Goal: Obtain resource: Obtain resource

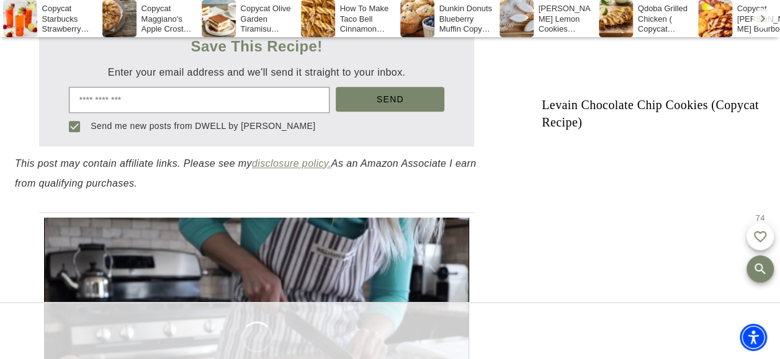
click at [358, 13] on link "Print Recipe" at bounding box center [313, 0] width 89 height 25
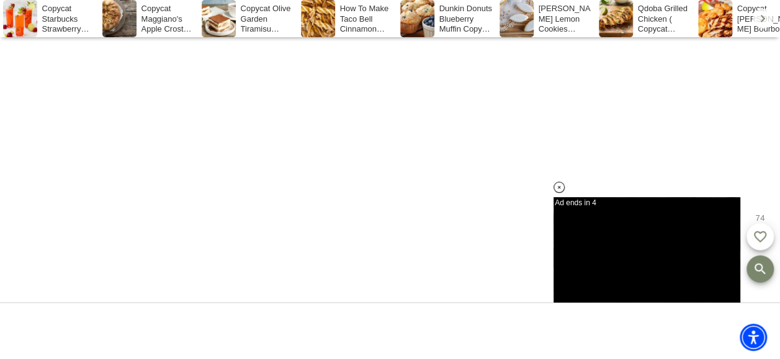
scroll to position [4467, 0]
click at [556, 186] on icon at bounding box center [559, 187] width 11 height 11
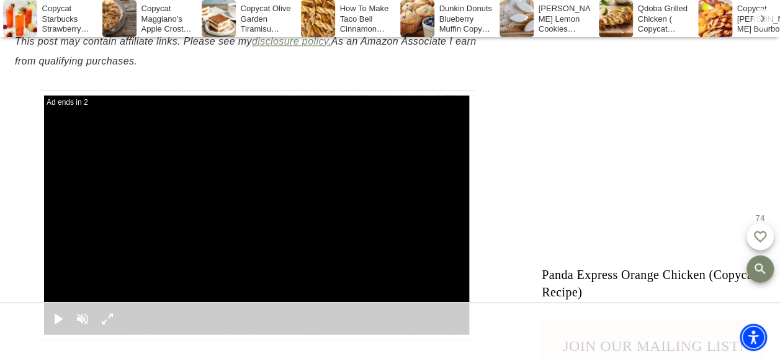
scroll to position [558, 0]
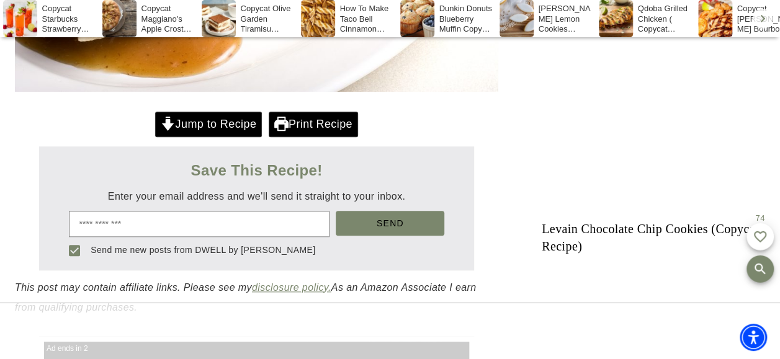
click at [358, 137] on link "Print Recipe" at bounding box center [313, 124] width 89 height 25
drag, startPoint x: 94, startPoint y: 101, endPoint x: 612, endPoint y: 105, distance: 518.0
copy h1 "Copycat Famous [PERSON_NAME]’s Bread Pudding Recipe"
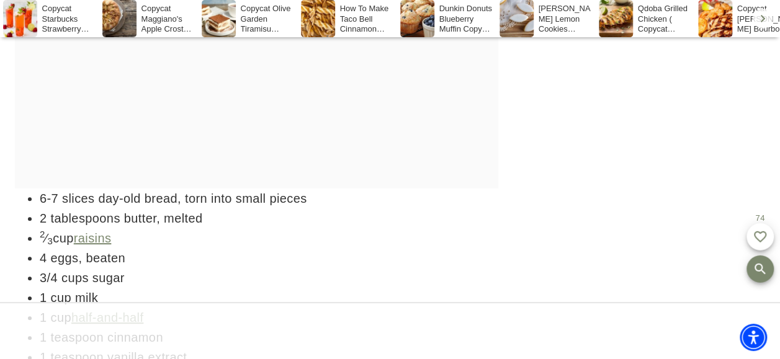
scroll to position [2420, 0]
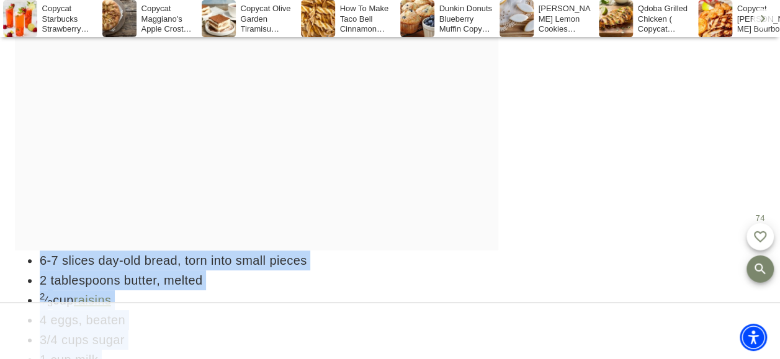
drag, startPoint x: 51, startPoint y: 121, endPoint x: 199, endPoint y: 279, distance: 216.4
click at [199, 279] on ul "6-7 slices day-old bread, torn into small pieces 2 tablespoons butter, melted 2…" at bounding box center [256, 340] width 483 height 179
drag, startPoint x: 199, startPoint y: 279, endPoint x: 97, endPoint y: 135, distance: 175.8
copy ul "6-7 slices day-old bread, torn into small pieces 2 tablespoons butter, melted 2…"
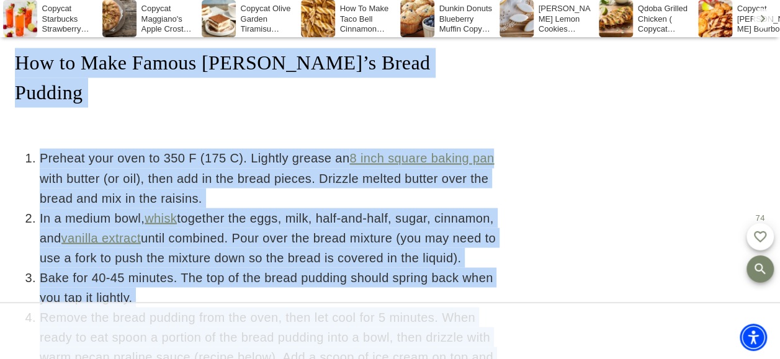
scroll to position [3350, 0]
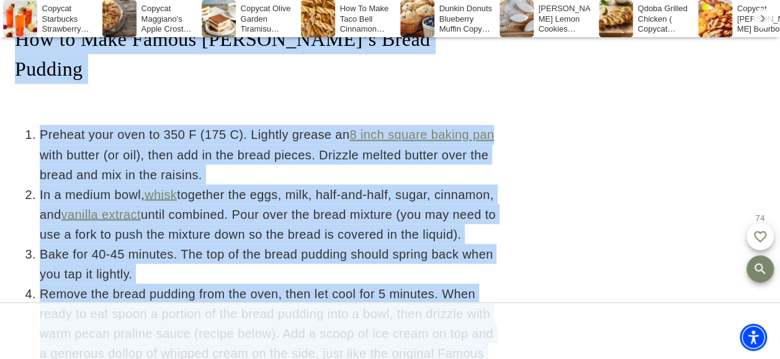
drag, startPoint x: 24, startPoint y: 157, endPoint x: 661, endPoint y: 110, distance: 639.5
copy div "Lor Ips Dolor Sitamet Conse 1/8 adi (el 3 seddo) eiusmodt incidi 6/7 utl etdol …"
